Goal: Use online tool/utility: Utilize a website feature to perform a specific function

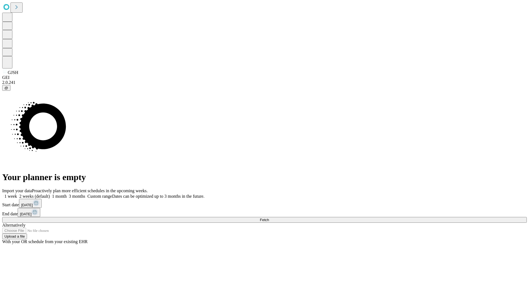
click at [269, 218] on span "Fetch" at bounding box center [264, 220] width 9 height 4
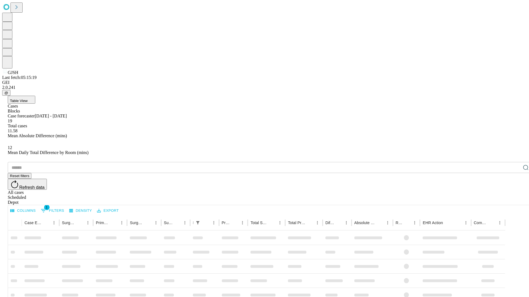
click at [28, 99] on span "Table View" at bounding box center [19, 101] width 18 height 4
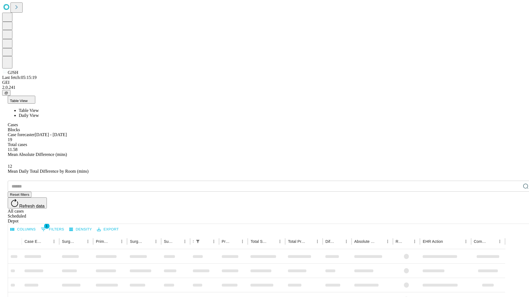
click at [39, 113] on span "Daily View" at bounding box center [29, 115] width 20 height 5
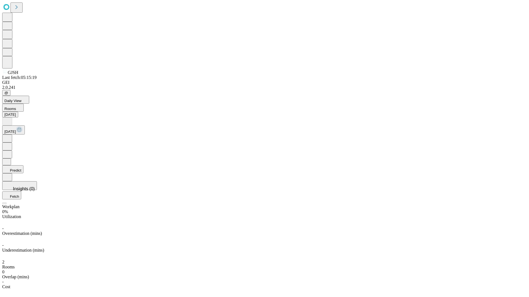
click at [23, 166] on button "Predict" at bounding box center [12, 170] width 21 height 8
